Goal: Task Accomplishment & Management: Use online tool/utility

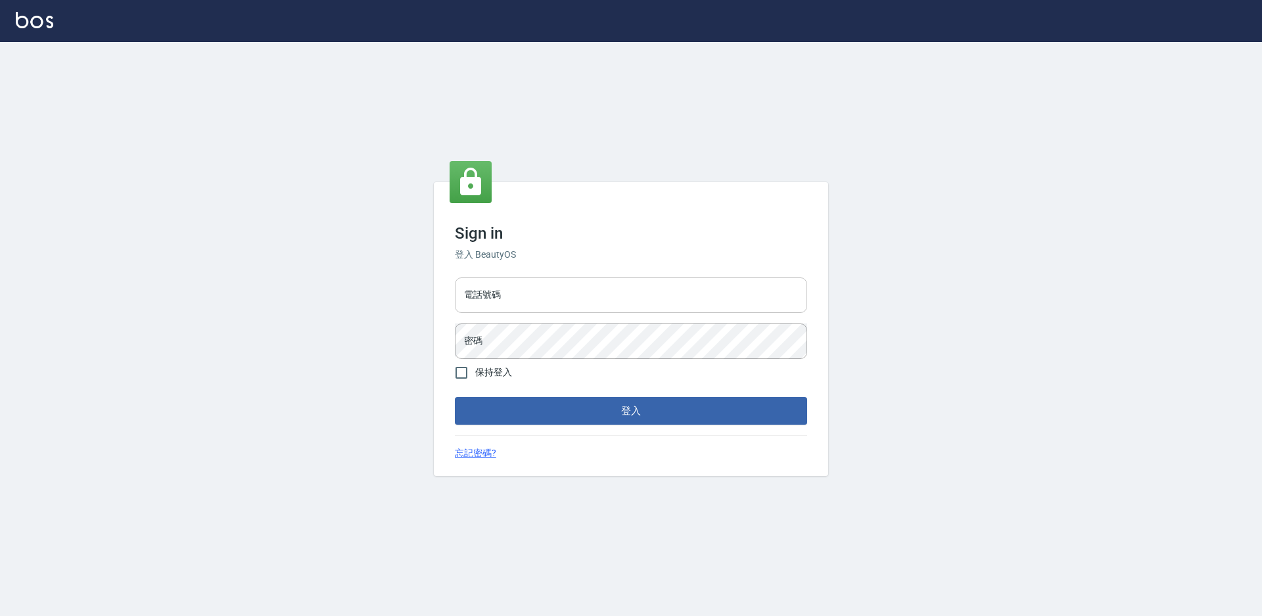
click at [671, 310] on input "電話號碼" at bounding box center [631, 294] width 352 height 35
type input "7805667"
click at [455, 397] on button "登入" at bounding box center [631, 411] width 352 height 28
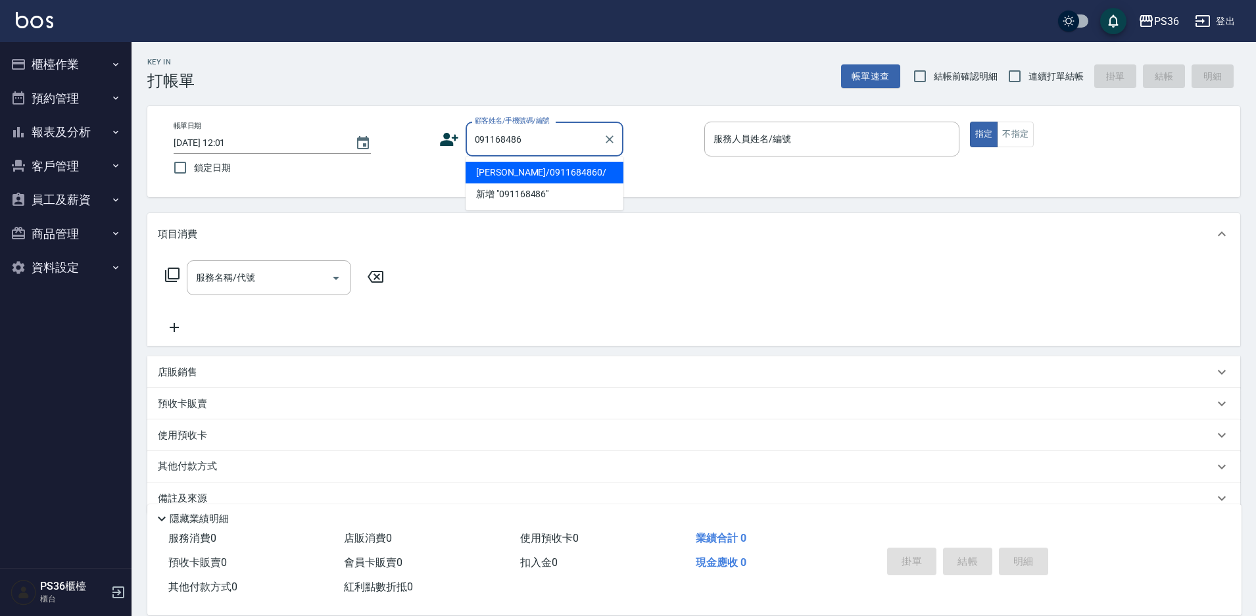
click at [569, 174] on li "[PERSON_NAME]/0911684860/" at bounding box center [544, 173] width 158 height 22
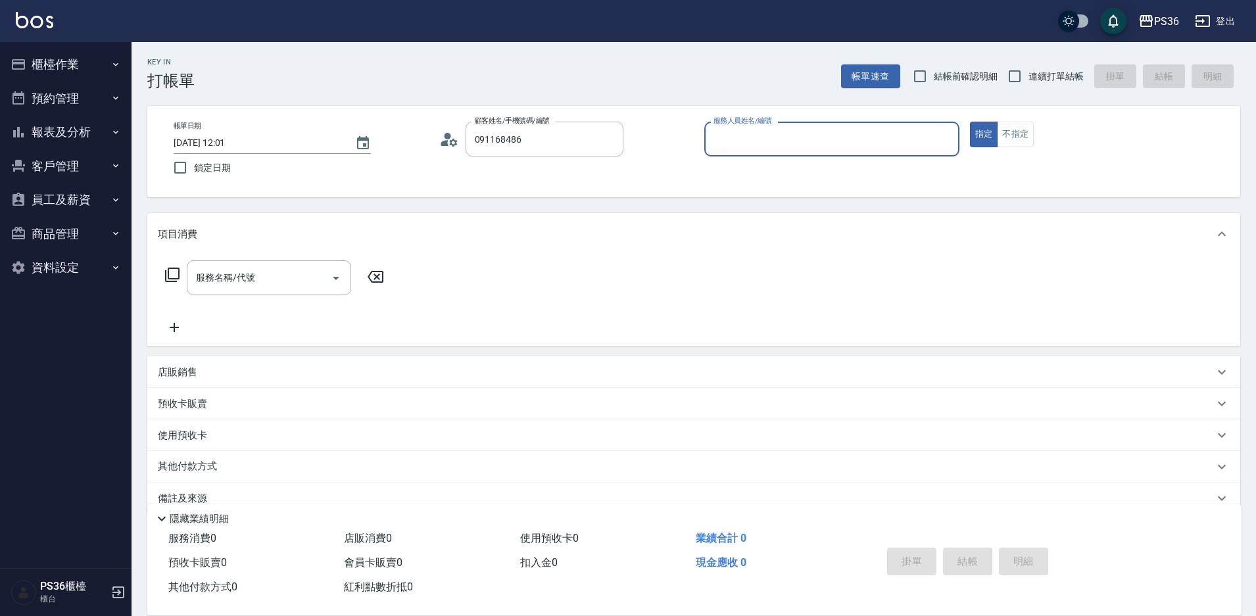
type input "[PERSON_NAME]/0911684860/"
type input "Ruby-4"
click at [257, 269] on input "服務名稱/代號" at bounding box center [259, 277] width 133 height 23
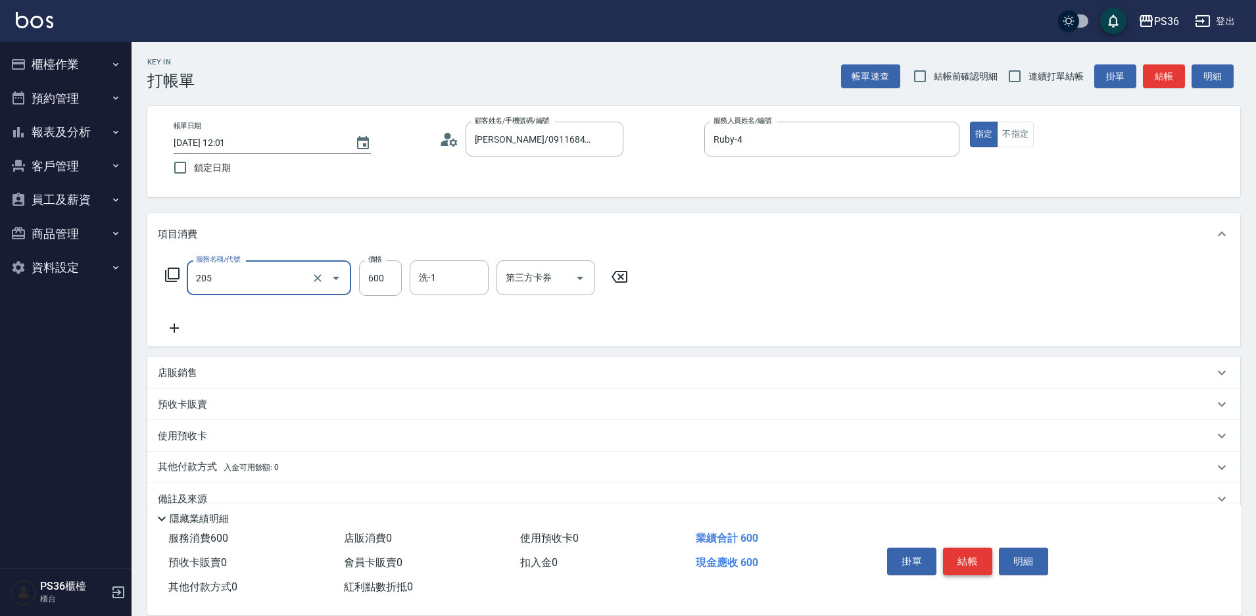
type input "A級洗剪(205)"
click at [956, 548] on button "結帳" at bounding box center [967, 562] width 49 height 28
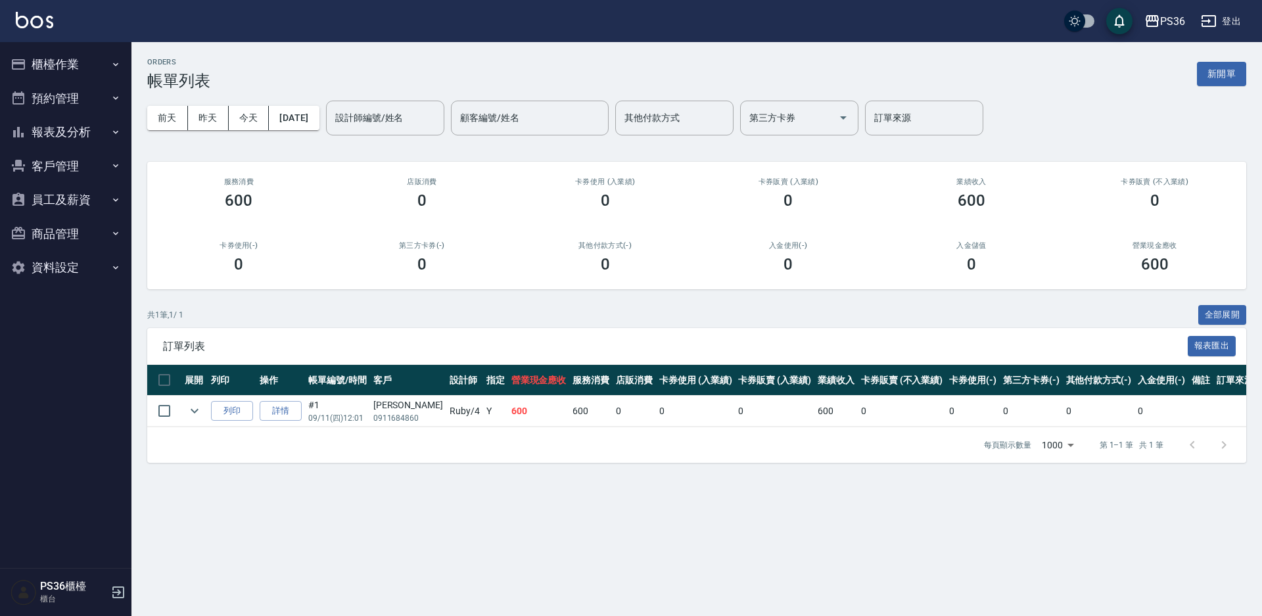
click at [50, 126] on button "報表及分析" at bounding box center [65, 132] width 121 height 34
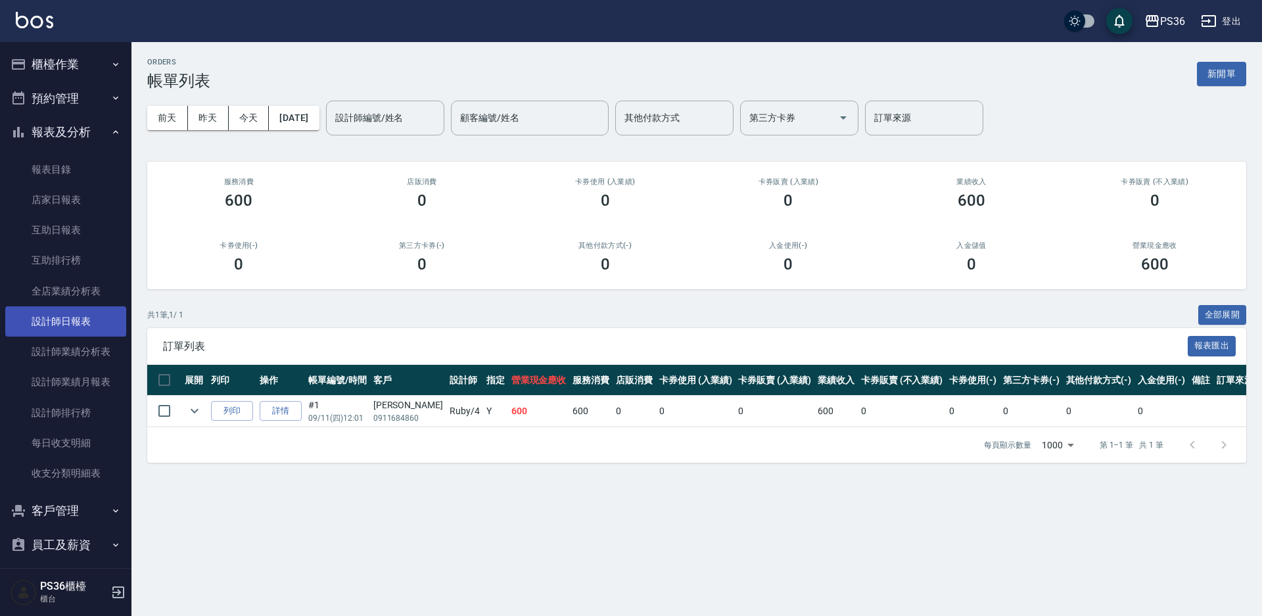
click at [40, 321] on link "設計師日報表" at bounding box center [65, 321] width 121 height 30
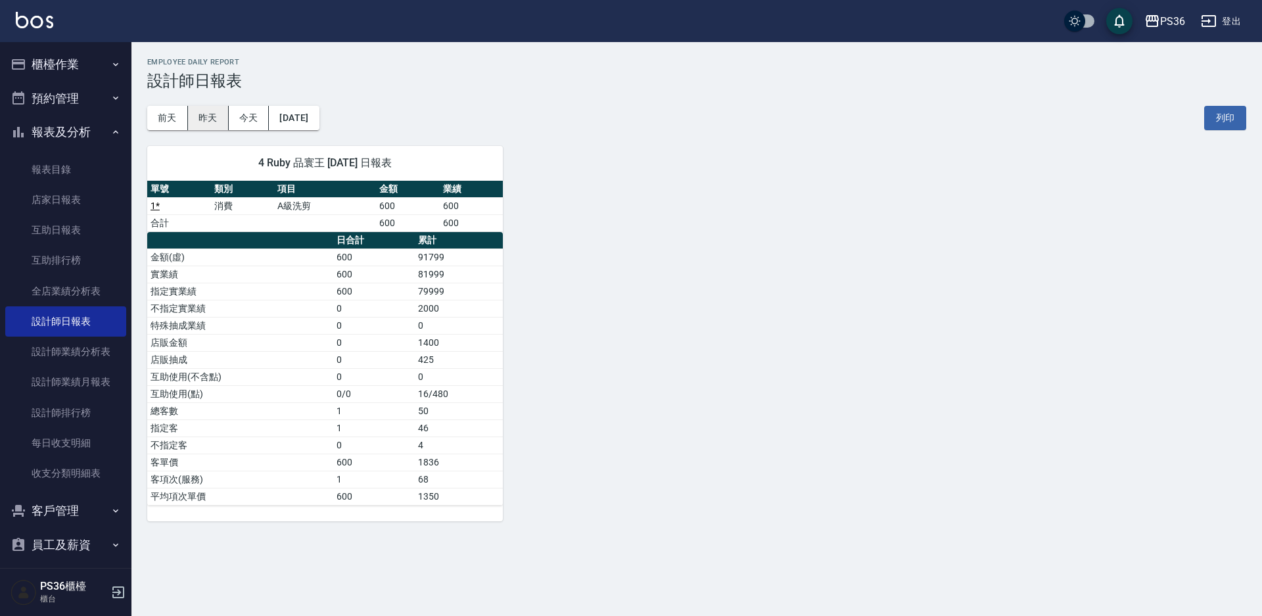
click at [216, 124] on button "昨天" at bounding box center [208, 118] width 41 height 24
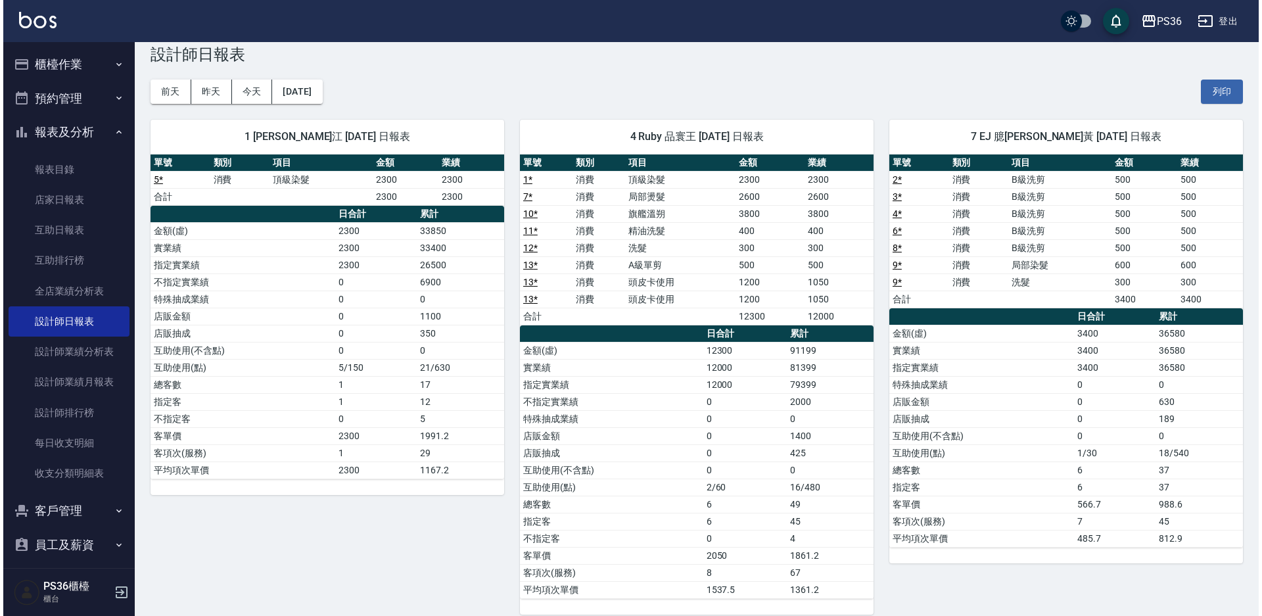
scroll to position [41, 0]
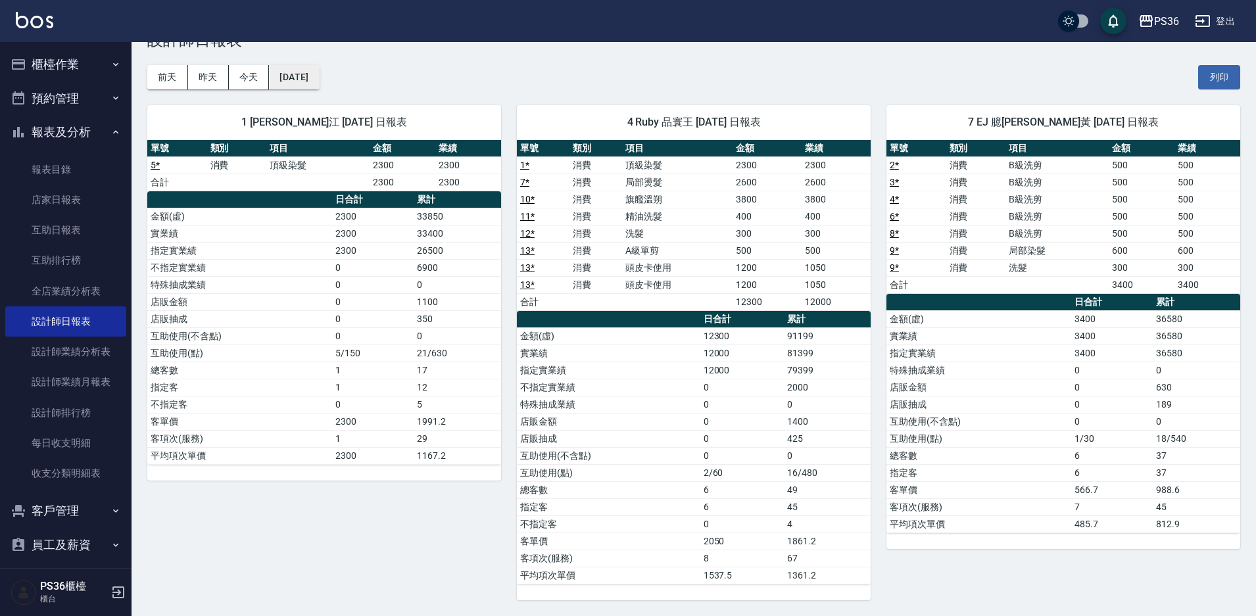
click at [317, 87] on button "[DATE]" at bounding box center [294, 77] width 50 height 24
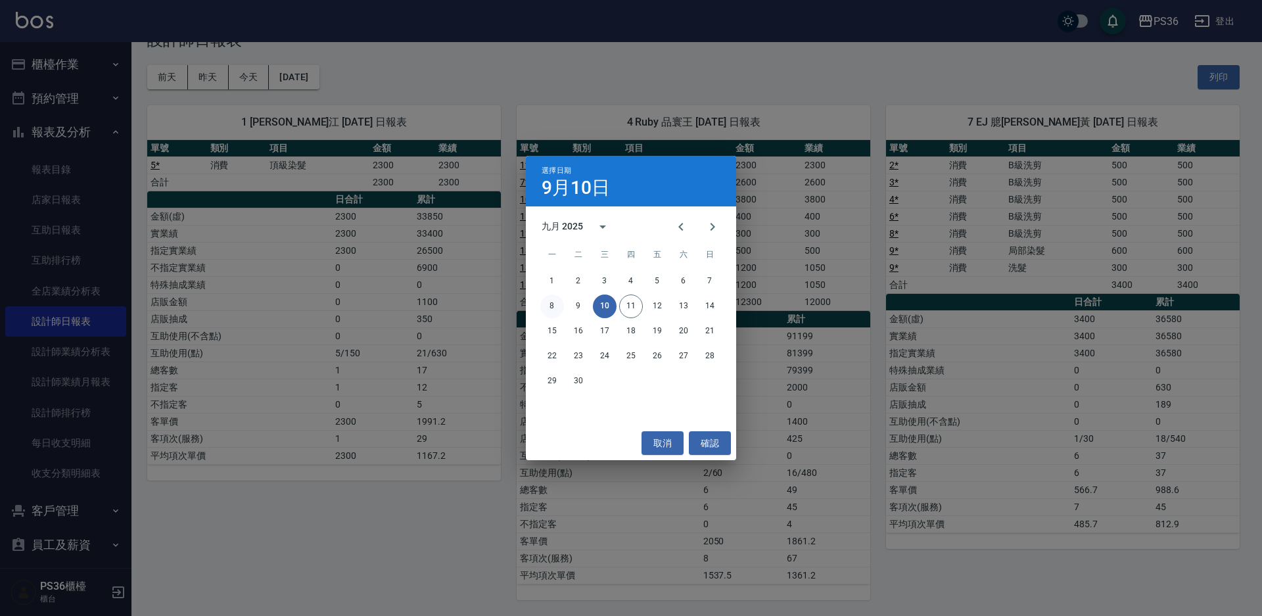
click at [554, 308] on button "8" at bounding box center [552, 306] width 24 height 24
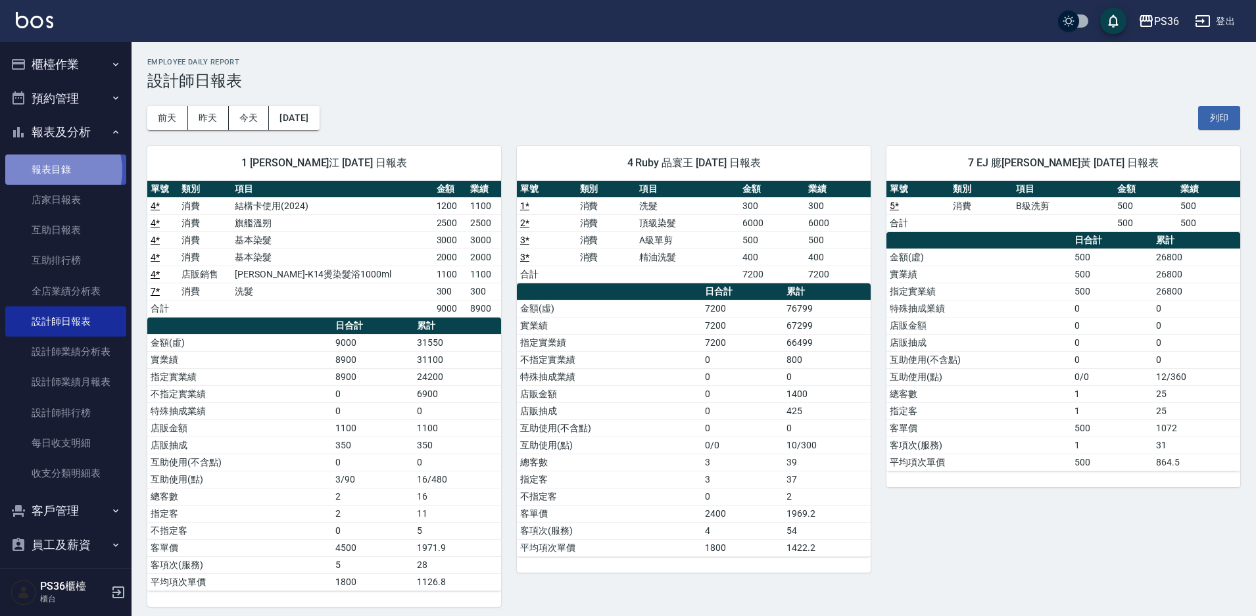
click at [53, 170] on link "報表目錄" at bounding box center [65, 169] width 121 height 30
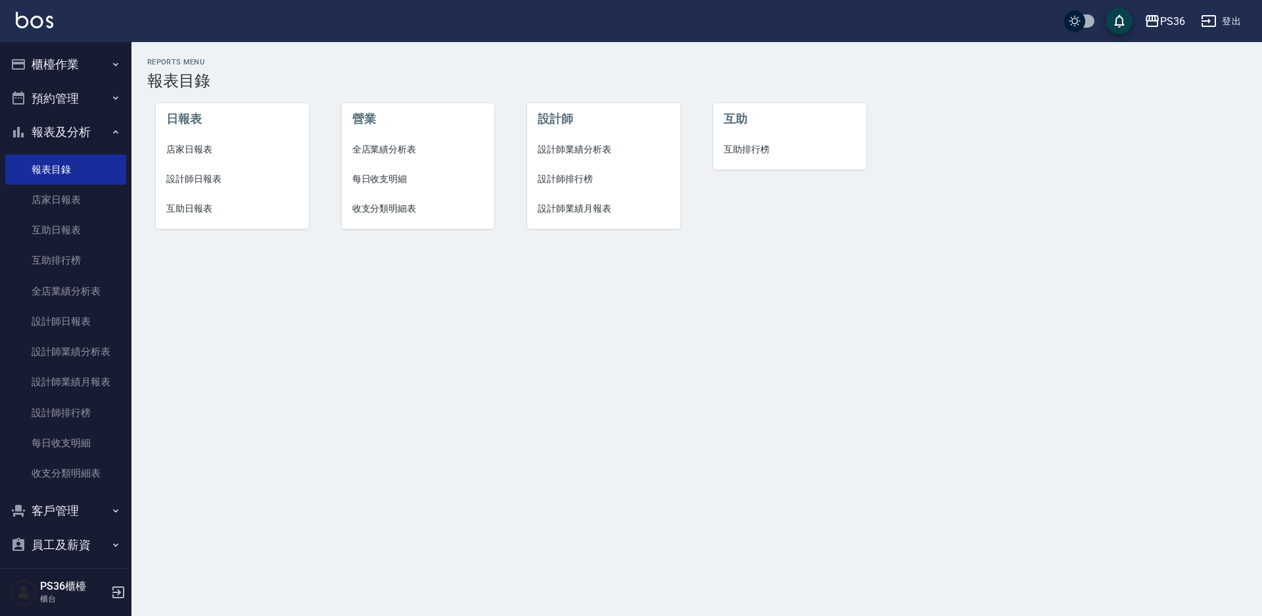
click at [54, 66] on button "櫃檯作業" at bounding box center [65, 64] width 121 height 34
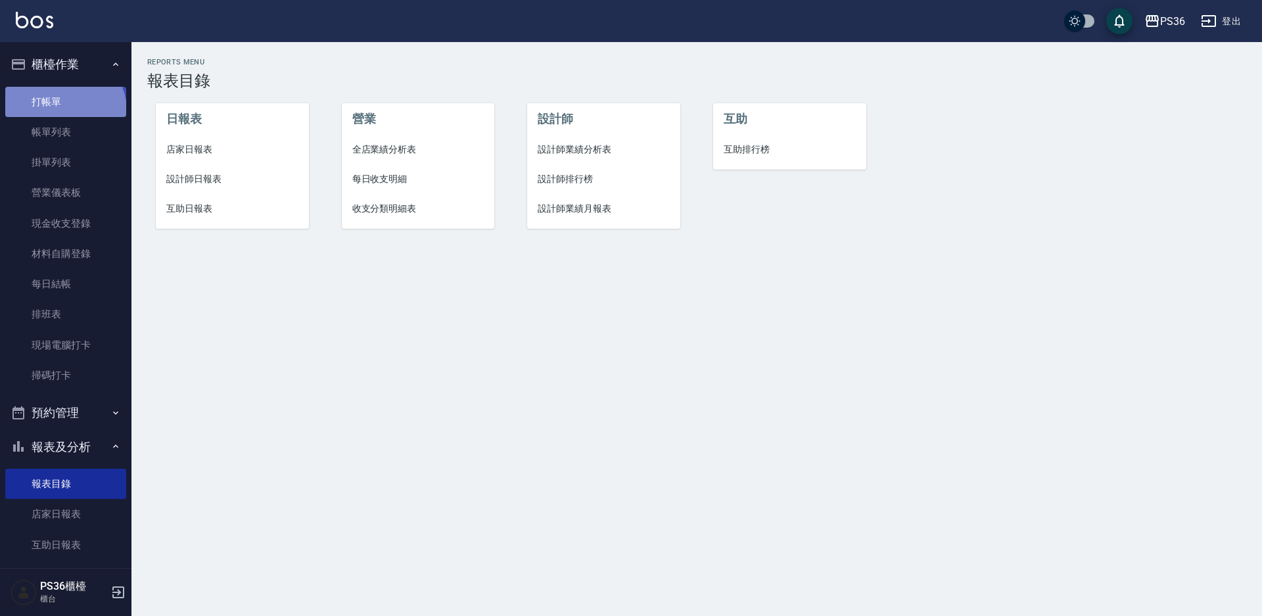
click at [63, 110] on link "打帳單" at bounding box center [65, 102] width 121 height 30
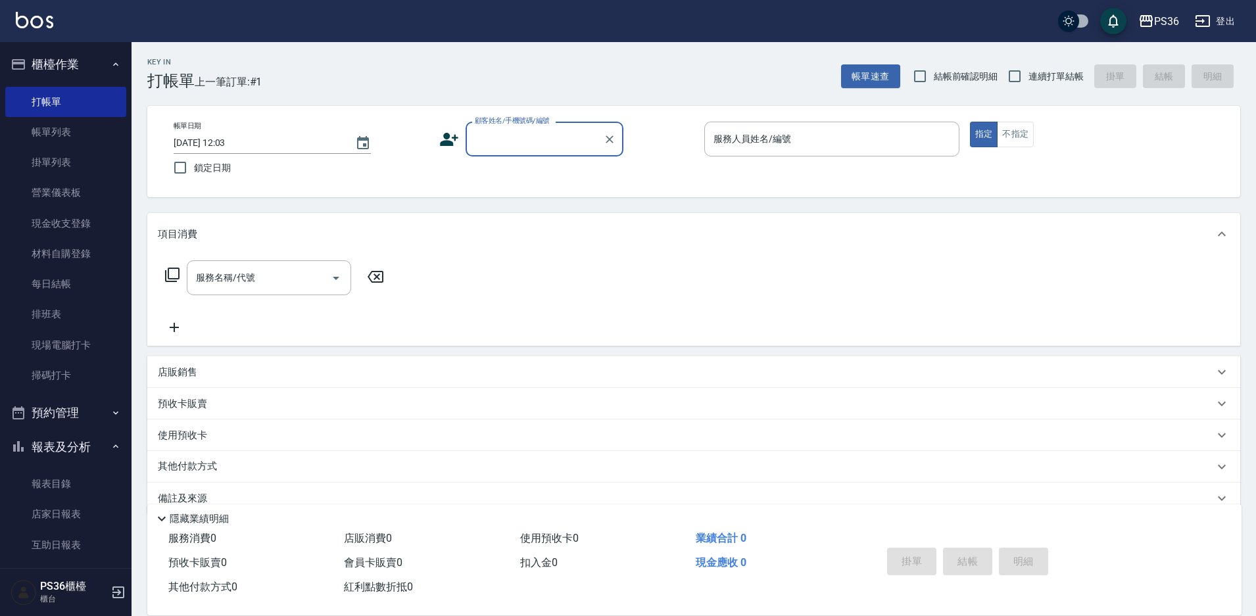
click at [515, 145] on input "顧客姓名/手機號碼/編號" at bounding box center [534, 139] width 126 height 23
click at [499, 174] on li "[PERSON_NAME]/0919883477/" at bounding box center [544, 173] width 158 height 22
type input "[PERSON_NAME]/0919883477/"
type input "小布-9"
click at [452, 143] on icon at bounding box center [449, 139] width 20 height 20
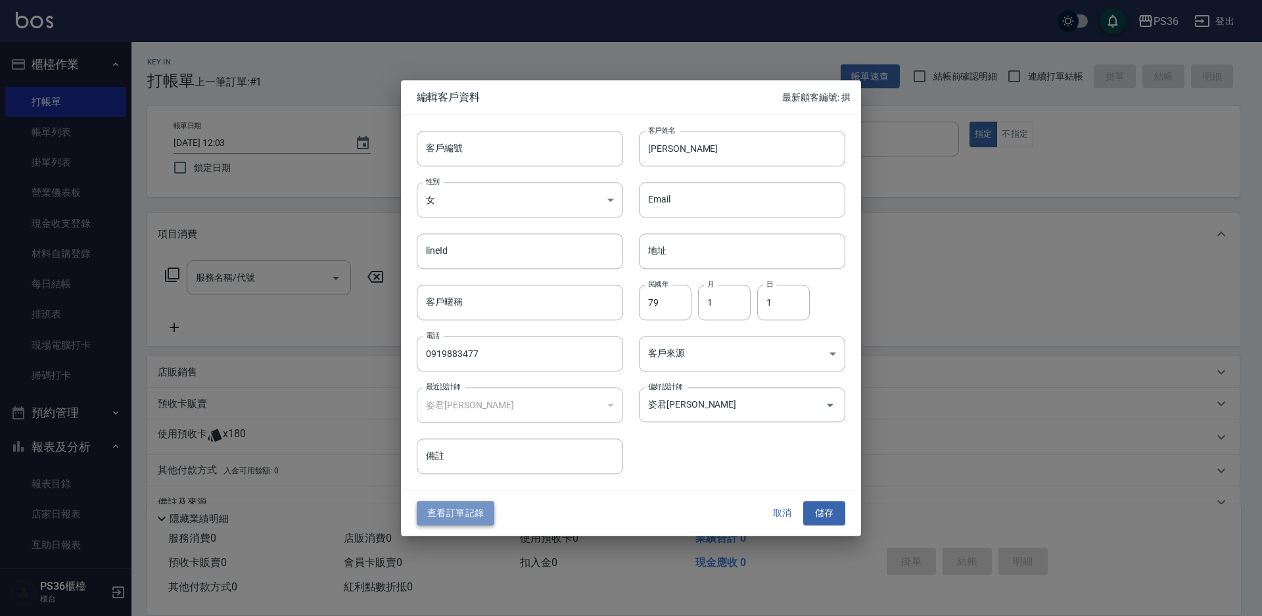
click at [461, 517] on button "查看訂單記錄" at bounding box center [456, 514] width 78 height 24
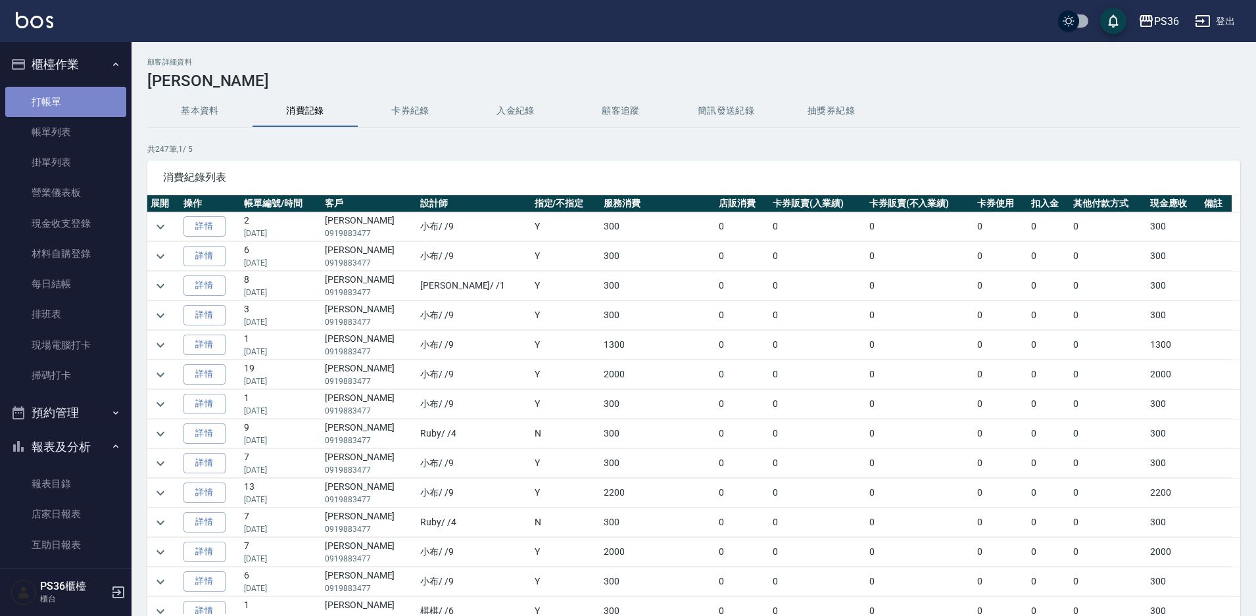
click at [78, 107] on link "打帳單" at bounding box center [65, 102] width 121 height 30
